Goal: Answer question/provide support

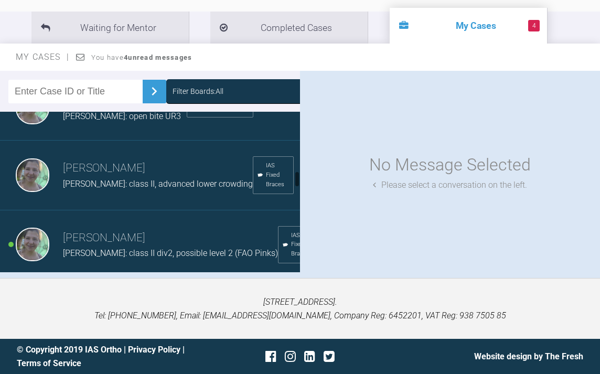
scroll to position [577, 0]
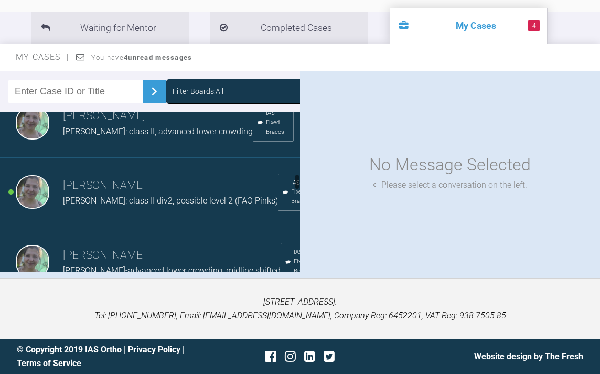
click at [126, 195] on h3 "Viktoria Zanna" at bounding box center [170, 186] width 215 height 18
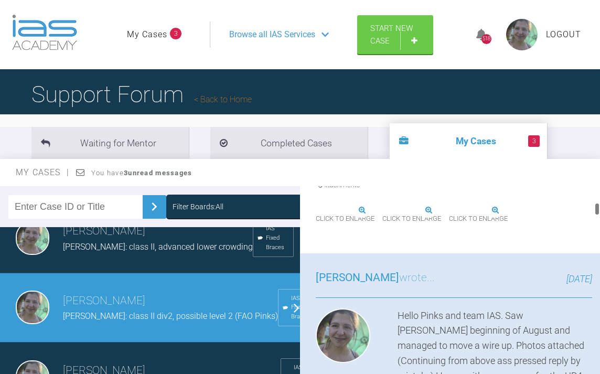
scroll to position [1050, 0]
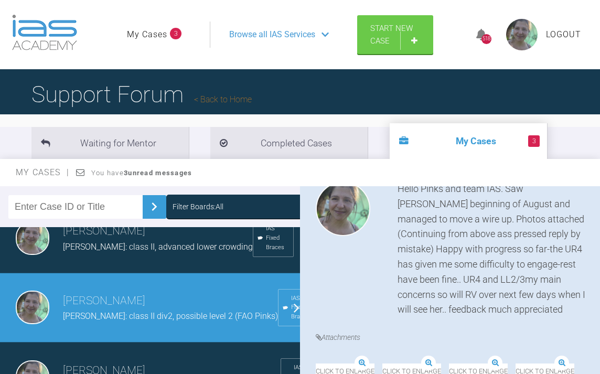
drag, startPoint x: 522, startPoint y: 252, endPoint x: 450, endPoint y: 297, distance: 85.3
drag, startPoint x: 450, startPoint y: 297, endPoint x: 532, endPoint y: 274, distance: 85.6
copy div "UR4, u/t the UR6-UL3 and PC over wire (20/20) UL3-UL4. You will need lioght IPR…"
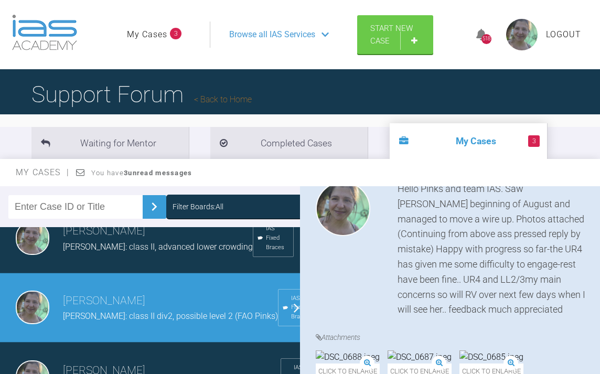
click at [513, 126] on div "Utpalendu Bose wrote... 14 days ago Hi Vix, Hope you are all well :-) So at the…" at bounding box center [454, 1] width 308 height 249
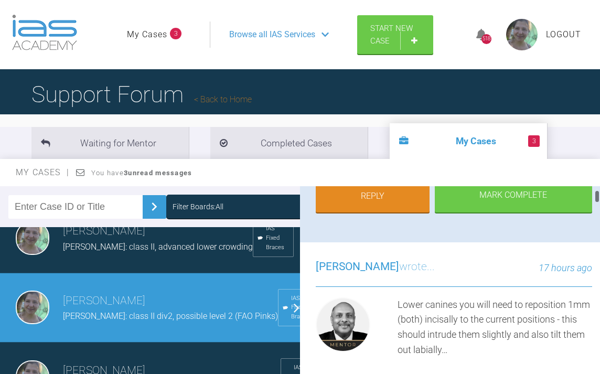
scroll to position [262, 0]
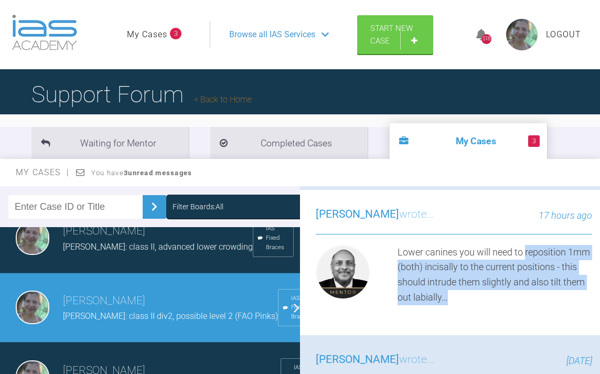
drag, startPoint x: 525, startPoint y: 250, endPoint x: 493, endPoint y: 296, distance: 56.2
click at [493, 296] on div "Lower canines you will need to reposition 1mm (both) incisally to the current p…" at bounding box center [495, 275] width 195 height 60
drag, startPoint x: 493, startPoint y: 296, endPoint x: 471, endPoint y: 283, distance: 25.8
copy div "reposition 1mm (both) incisally to the current positions - this should intrude …"
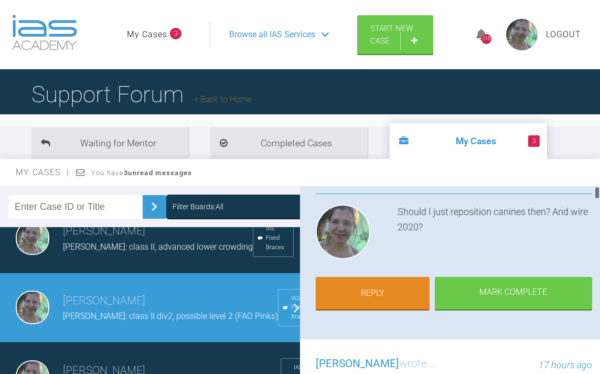
scroll to position [0, 0]
